Goal: Information Seeking & Learning: Learn about a topic

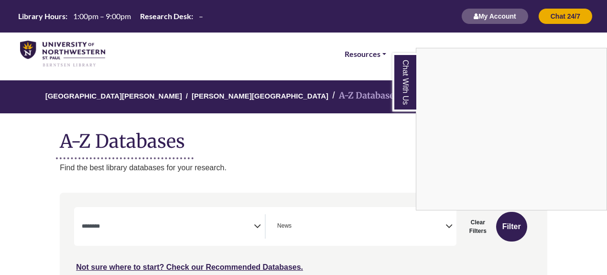
select select "Database Subject Filter"
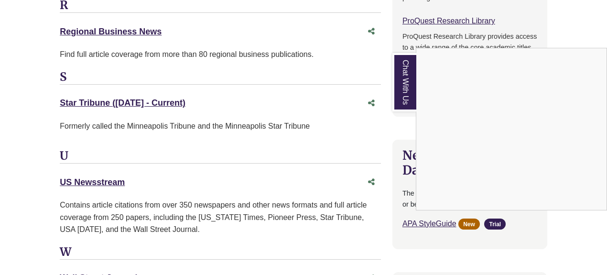
scroll to position [806, 0]
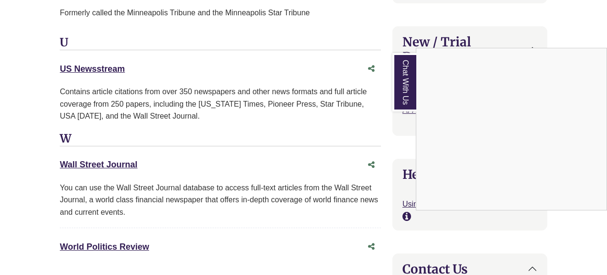
click at [108, 229] on div "Chat With Us" at bounding box center [303, 137] width 607 height 275
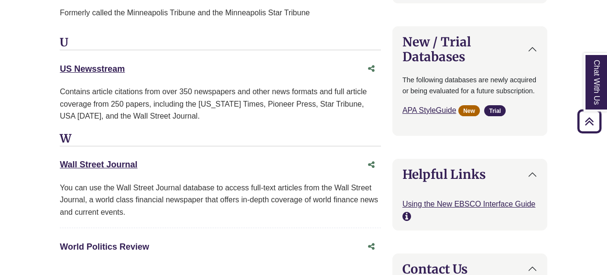
click at [126, 242] on link "World Politics Review This link opens in a new window" at bounding box center [104, 247] width 89 height 10
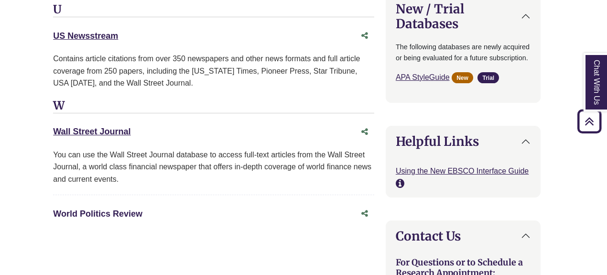
scroll to position [838, 7]
click at [105, 32] on link "US Newsstream This link opens in a new window" at bounding box center [85, 37] width 65 height 10
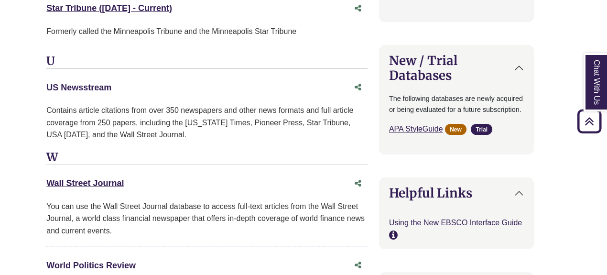
scroll to position [792, 13]
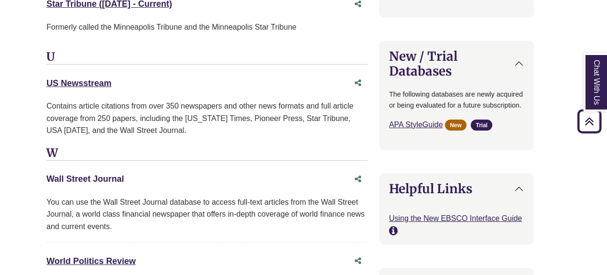
click at [105, 174] on link "Wall Street Journal This link opens in a new window" at bounding box center [84, 179] width 77 height 10
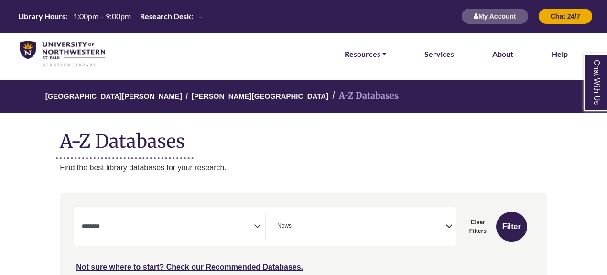
select select "Database Subject Filter"
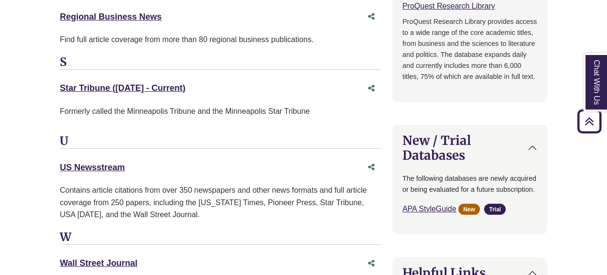
scroll to position [705, 0]
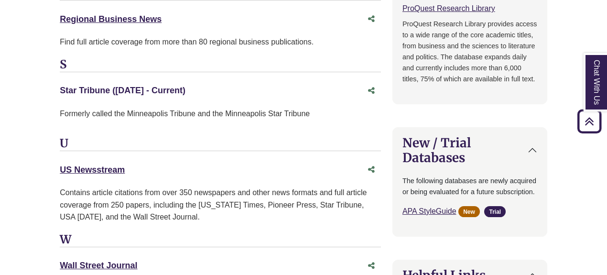
click at [120, 86] on link "Star Tribune ([DATE] - Current) This link opens in a new window" at bounding box center [123, 91] width 126 height 10
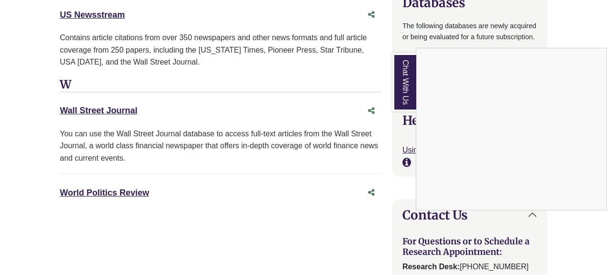
scroll to position [870, 0]
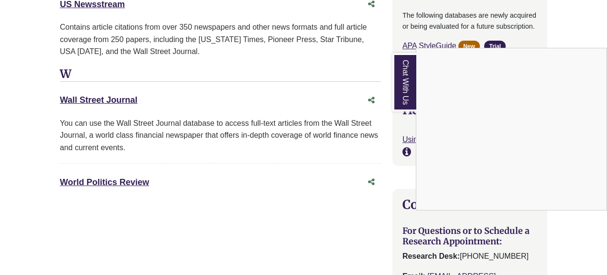
click at [121, 81] on div "Chat With Us" at bounding box center [303, 137] width 607 height 275
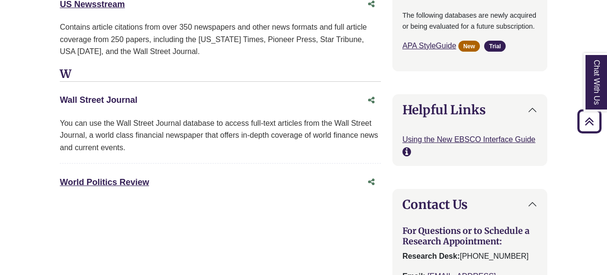
click at [115, 95] on link "Wall Street Journal This link opens in a new window" at bounding box center [98, 100] width 77 height 10
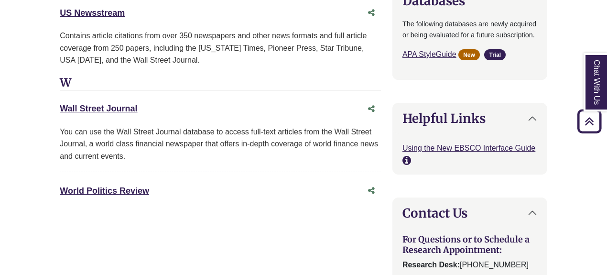
scroll to position [862, 0]
click at [117, 103] on link "Wall Street Journal This link opens in a new window" at bounding box center [98, 108] width 77 height 10
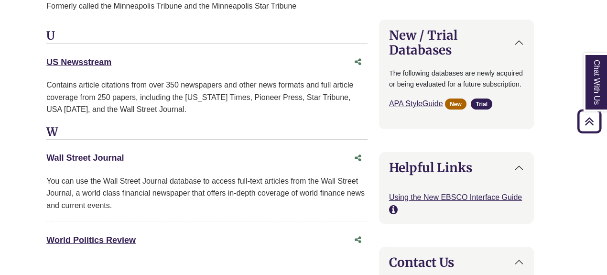
scroll to position [812, 13]
click at [98, 153] on link "Wall Street Journal This link opens in a new window" at bounding box center [84, 158] width 77 height 10
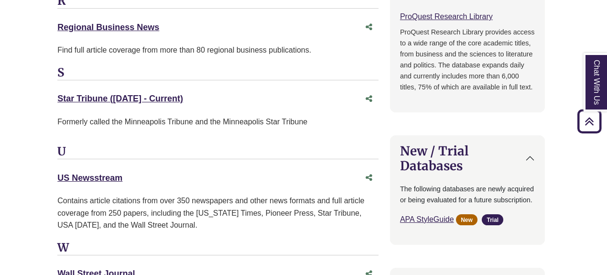
scroll to position [697, 2]
click at [128, 93] on link "Star Tribune ([DATE] - Current) This link opens in a new window" at bounding box center [120, 98] width 126 height 10
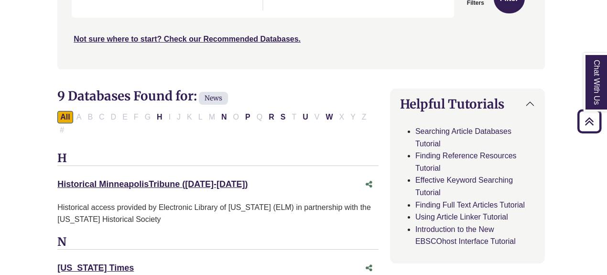
scroll to position [228, 2]
click at [165, 180] on link "Historical MinneapolisTribune ([DATE]-[DATE]) This link opens in a new window" at bounding box center [152, 185] width 190 height 10
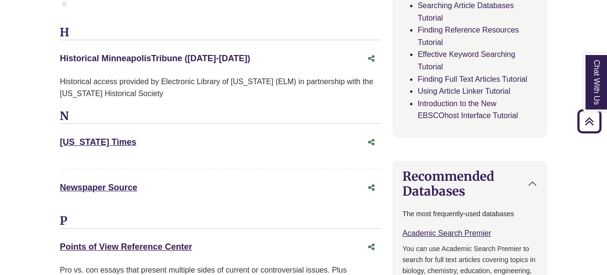
scroll to position [408, 0]
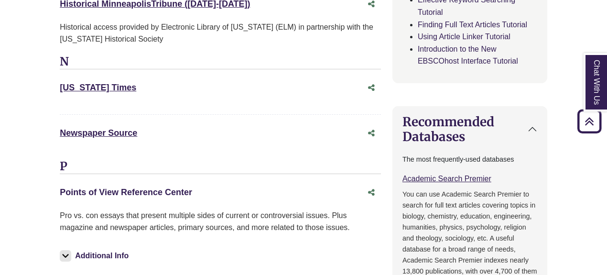
click at [135, 187] on link "Points of View Reference Center This link opens in a new window" at bounding box center [126, 192] width 132 height 10
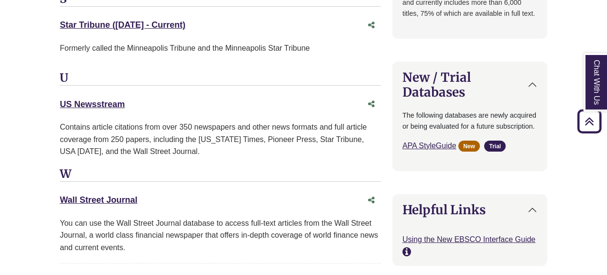
scroll to position [774, 0]
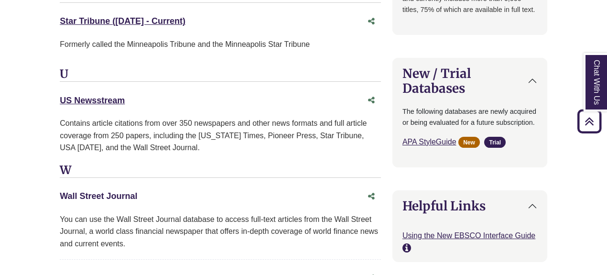
click at [103, 191] on link "Wall Street Journal This link opens in a new window" at bounding box center [98, 196] width 77 height 10
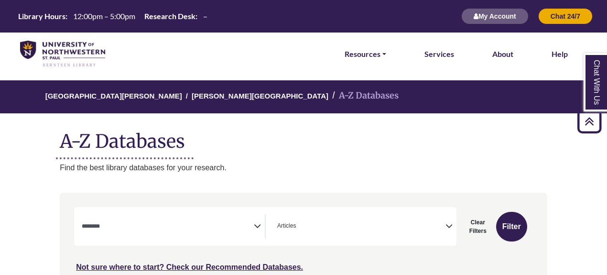
select select "Database Subject Filter"
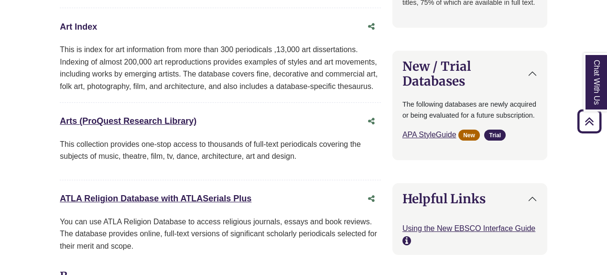
scroll to position [782, 0]
click at [161, 114] on div "Arts (ProQuest Research Library) This link opens in a new window" at bounding box center [211, 121] width 302 height 14
click at [163, 116] on link "Arts (ProQuest Research Library) This link opens in a new window" at bounding box center [128, 121] width 137 height 10
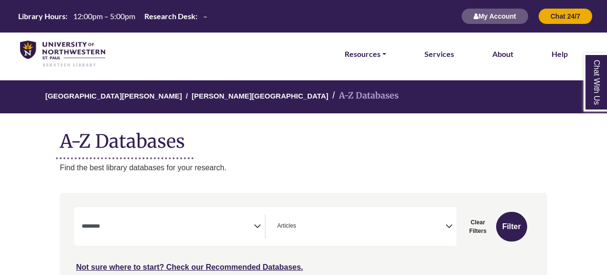
scroll to position [159, 0]
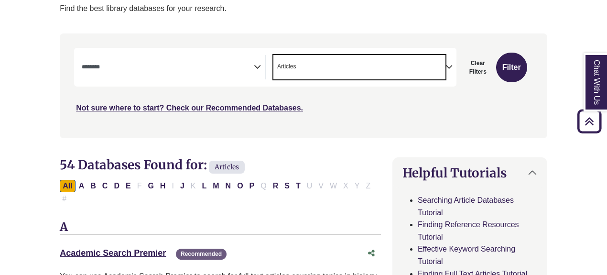
click at [375, 63] on span "× Articles" at bounding box center [359, 67] width 172 height 24
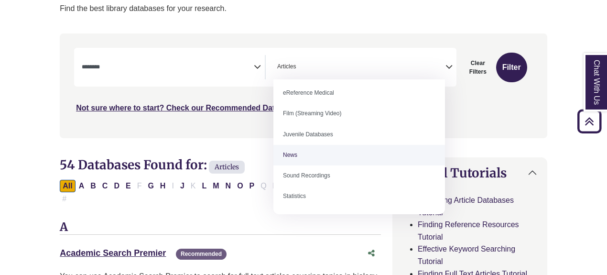
scroll to position [56, 0]
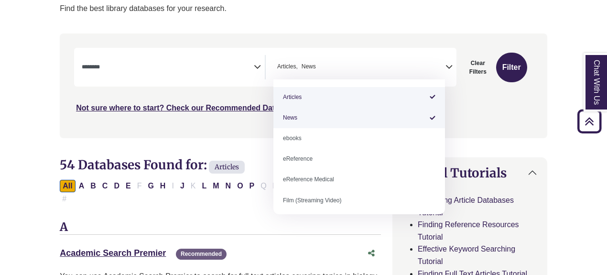
select select "*****"
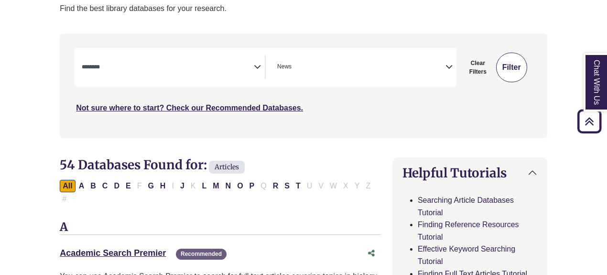
click at [511, 76] on button "Filter" at bounding box center [511, 68] width 31 height 30
select select "Database Subject Filter"
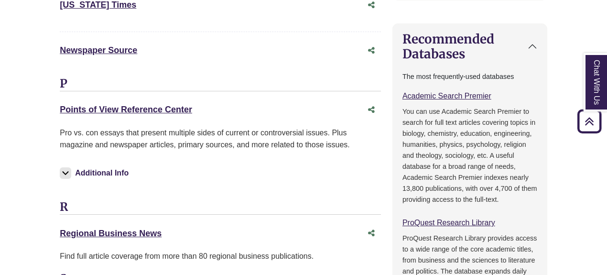
scroll to position [493, 0]
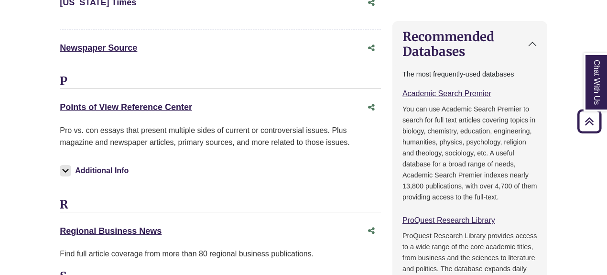
click at [135, 100] on div "Points of View Reference Center This link opens in a new window" at bounding box center [211, 107] width 302 height 14
click at [139, 102] on link "Points of View Reference Center This link opens in a new window" at bounding box center [126, 107] width 132 height 10
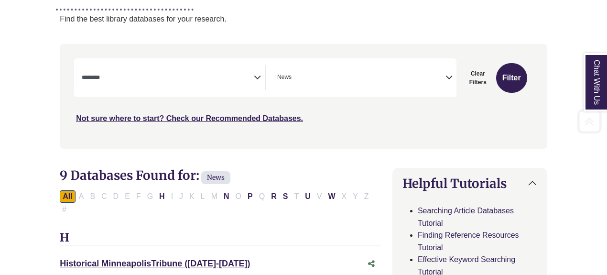
scroll to position [149, 0]
